Goal: Information Seeking & Learning: Learn about a topic

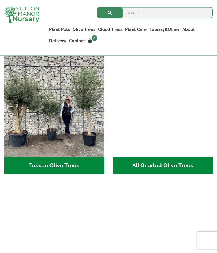
scroll to position [424, 0]
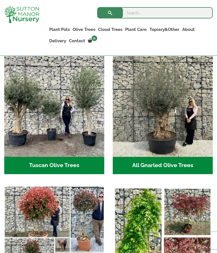
click at [172, 168] on h2 "All Gnarled Olive Trees (134)" at bounding box center [163, 166] width 100 height 18
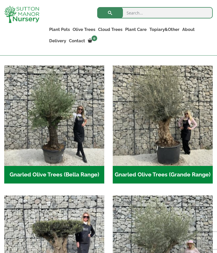
scroll to position [129, 0]
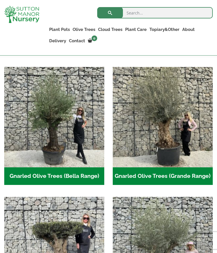
click at [176, 179] on h2 "Gnarled Olive Trees (Grande Range) (50)" at bounding box center [163, 176] width 100 height 18
click at [71, 178] on h2 "Gnarled Olive Trees (Bella Range) (66)" at bounding box center [54, 176] width 100 height 18
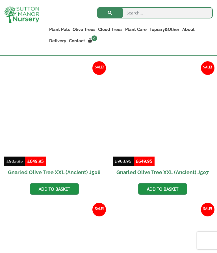
scroll to position [695, 0]
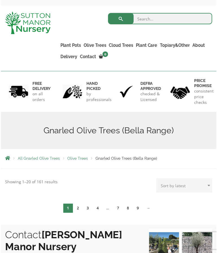
scroll to position [25, 0]
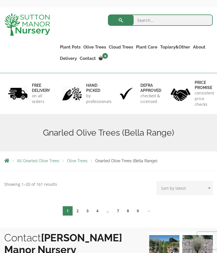
click at [149, 213] on link "→" at bounding box center [149, 210] width 12 height 9
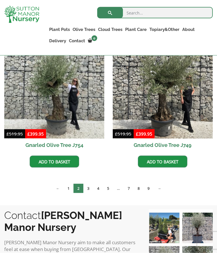
scroll to position [320, 0]
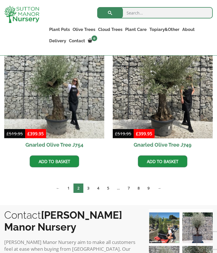
click at [67, 191] on link "1" at bounding box center [69, 187] width 10 height 9
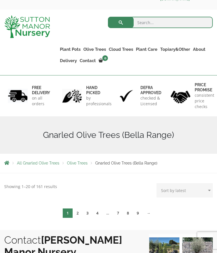
scroll to position [20, 0]
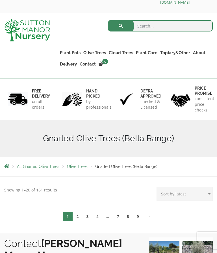
click at [208, 196] on select "Sort by popularity Sort by latest Sort by price: low to high Sort by price: hig…" at bounding box center [185, 193] width 56 height 14
click at [210, 195] on select "Sort by popularity Sort by latest Sort by price: low to high Sort by price: hig…" at bounding box center [185, 193] width 56 height 14
select select "price"
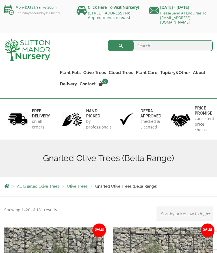
click at [132, 91] on ul "Plant Pots Resin Bonded Pots The Amalfi Pots The Milan Pots The Capri Pots The …" at bounding box center [136, 73] width 155 height 37
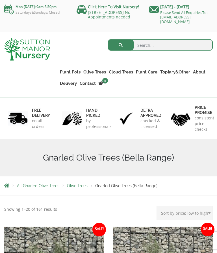
scroll to position [1, 0]
click at [199, 75] on link "About" at bounding box center [199, 72] width 15 height 8
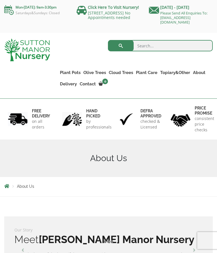
click at [125, 49] on button "submit" at bounding box center [121, 45] width 26 height 11
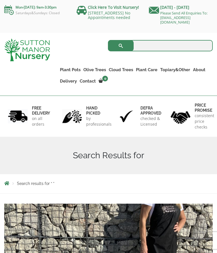
click at [146, 47] on input "search" at bounding box center [160, 45] width 105 height 11
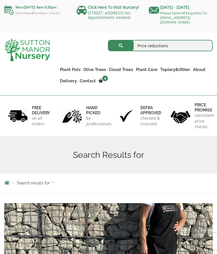
type input "Price reductions"
click at [121, 48] on button "submit" at bounding box center [121, 45] width 26 height 11
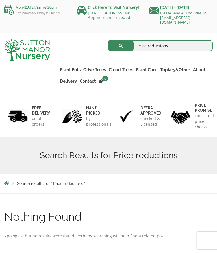
click at [0, 0] on ul "Soil Fleeces Potting Service Care Packages Plant Food" at bounding box center [0, 0] width 0 height 0
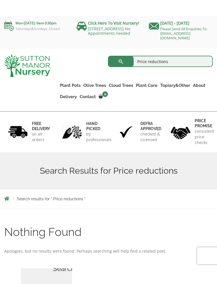
scroll to position [0, 0]
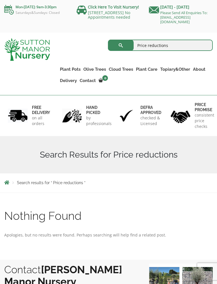
click at [69, 82] on link "Delivery" at bounding box center [69, 81] width 20 height 8
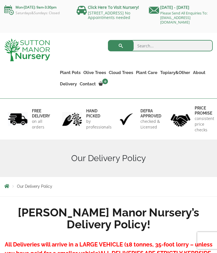
click at [204, 93] on ul "Plant Pots Resin Bonded Pots The Amalfi Pots The Milan Pots The Capri Pots The …" at bounding box center [136, 73] width 155 height 37
click at [86, 87] on link "Contact" at bounding box center [87, 84] width 19 height 8
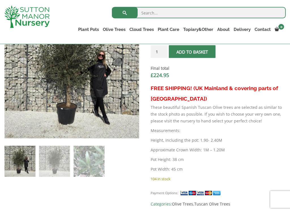
scroll to position [222, 0]
click at [59, 158] on img at bounding box center [54, 161] width 31 height 31
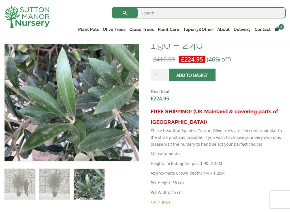
scroll to position [197, 0]
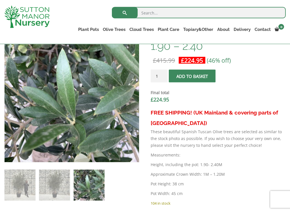
click at [247, 146] on p "These beautiful Spanish Tuscan Olive trees are selected as similar to the stock…" at bounding box center [218, 138] width 135 height 20
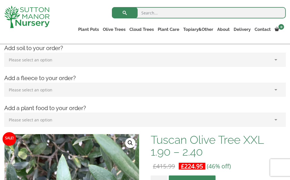
scroll to position [89, 0]
